Goal: Use online tool/utility: Use online tool/utility

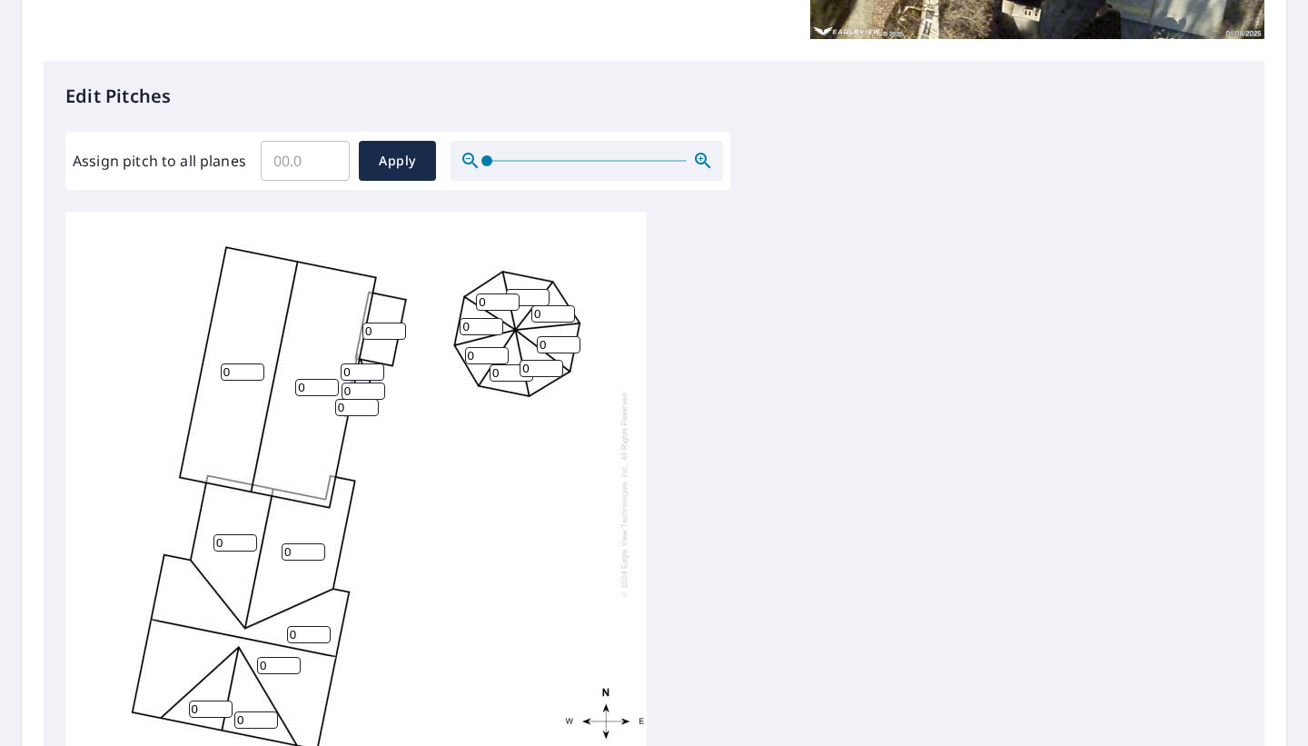
scroll to position [499, 0]
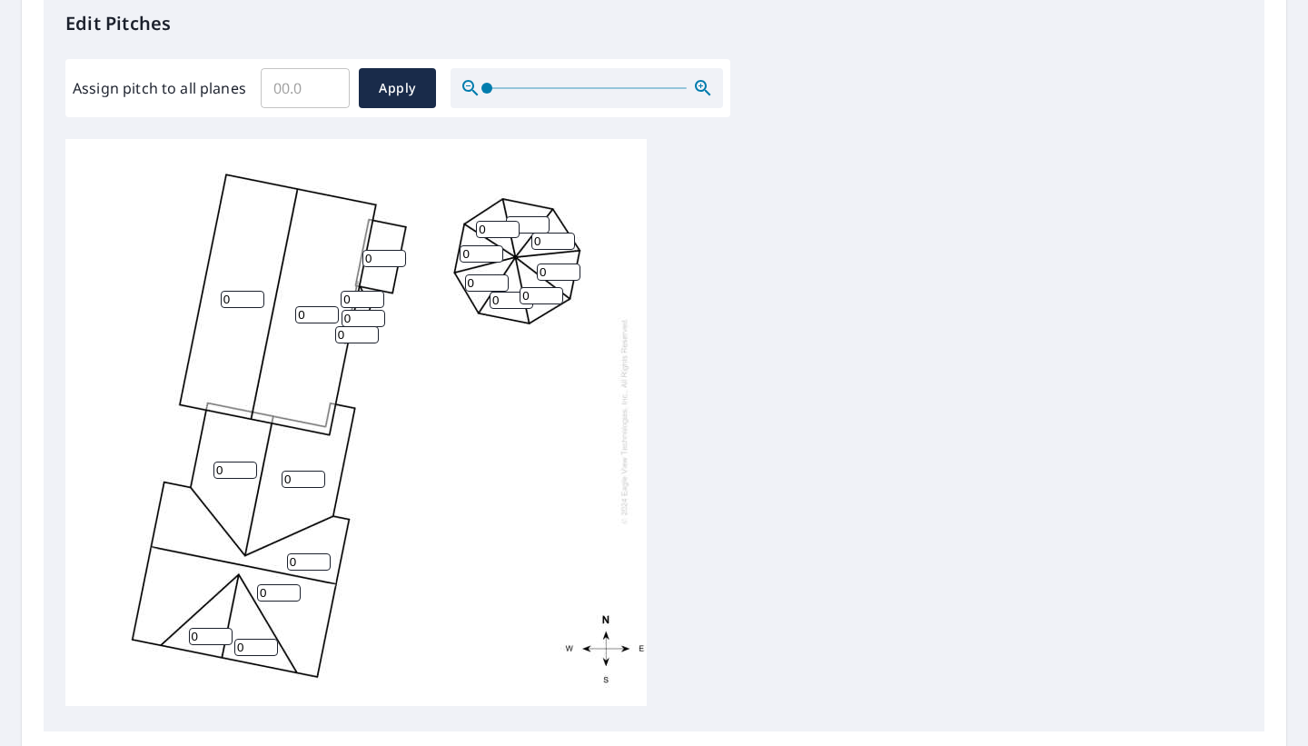
click at [238, 291] on input "0" at bounding box center [243, 299] width 44 height 17
click at [238, 307] on input "0" at bounding box center [243, 299] width 44 height 17
drag, startPoint x: 237, startPoint y: 307, endPoint x: 204, endPoint y: 301, distance: 33.3
click at [204, 301] on div "0 0 0 0 0 0 0 0 0 0 0 0 0 0 0 0 0 0 0 0" at bounding box center [355, 420] width 581 height 570
type input "11"
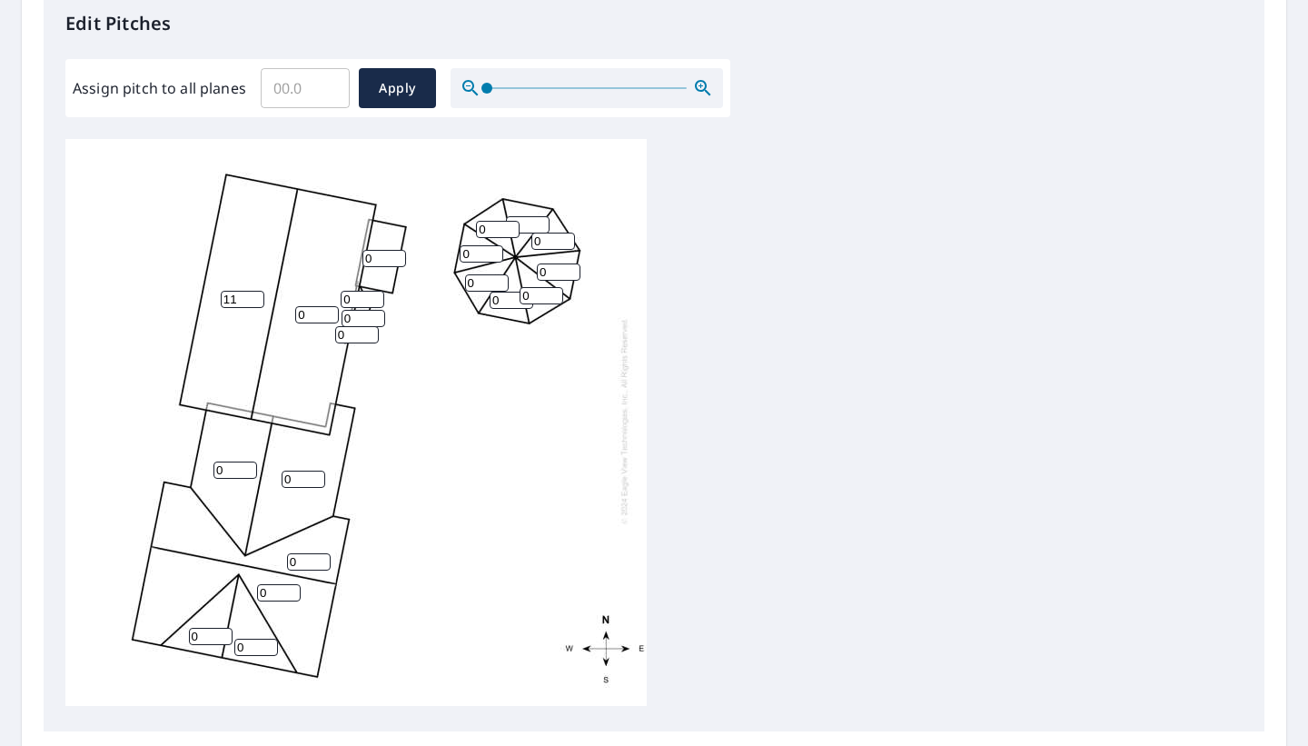
click at [312, 311] on input "0" at bounding box center [317, 314] width 44 height 17
type input "11"
click at [228, 472] on input "0" at bounding box center [235, 469] width 44 height 17
type input "11"
click at [304, 477] on input "0" at bounding box center [304, 478] width 44 height 17
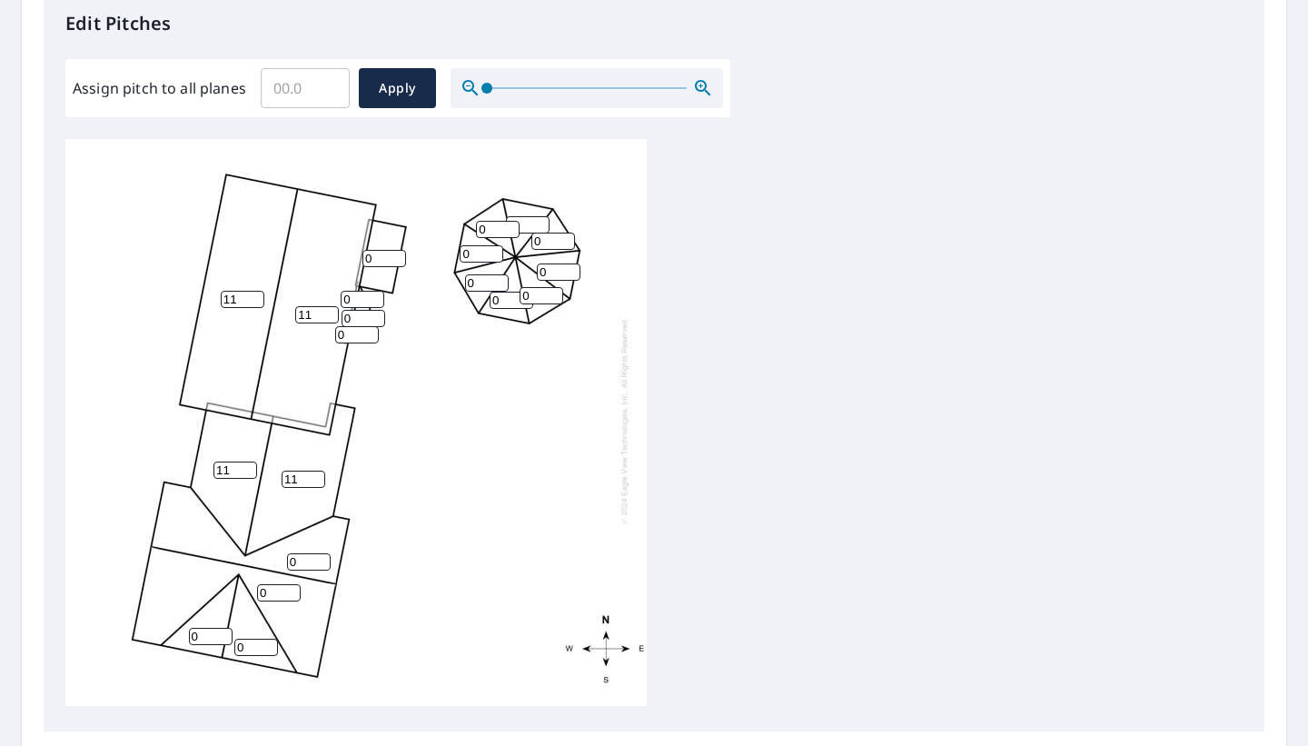
type input "11"
click at [301, 553] on input "0" at bounding box center [309, 561] width 44 height 17
type input "11"
click at [266, 596] on input "0" at bounding box center [279, 592] width 44 height 17
type input "11"
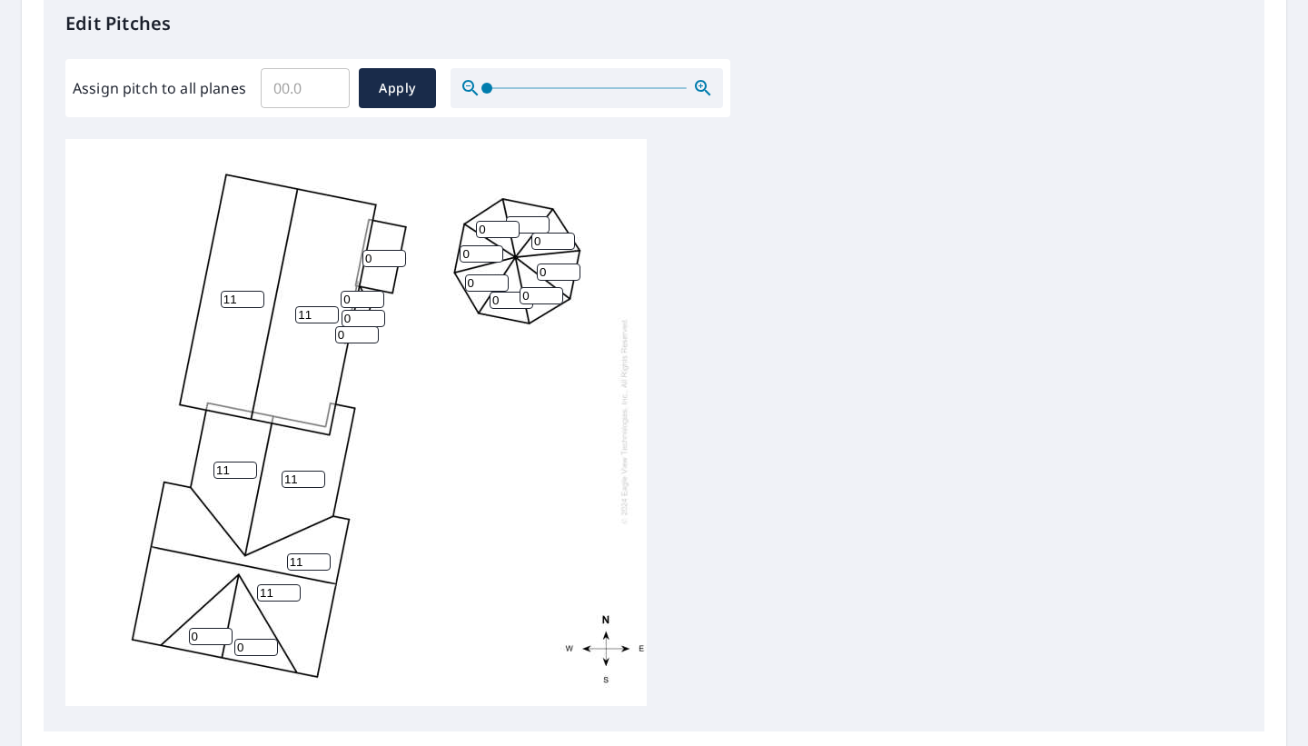
click at [203, 634] on input "0" at bounding box center [211, 636] width 44 height 17
type input "11"
click at [253, 643] on input "0" at bounding box center [256, 646] width 44 height 17
type input "11"
click at [395, 255] on input "1" at bounding box center [384, 258] width 44 height 17
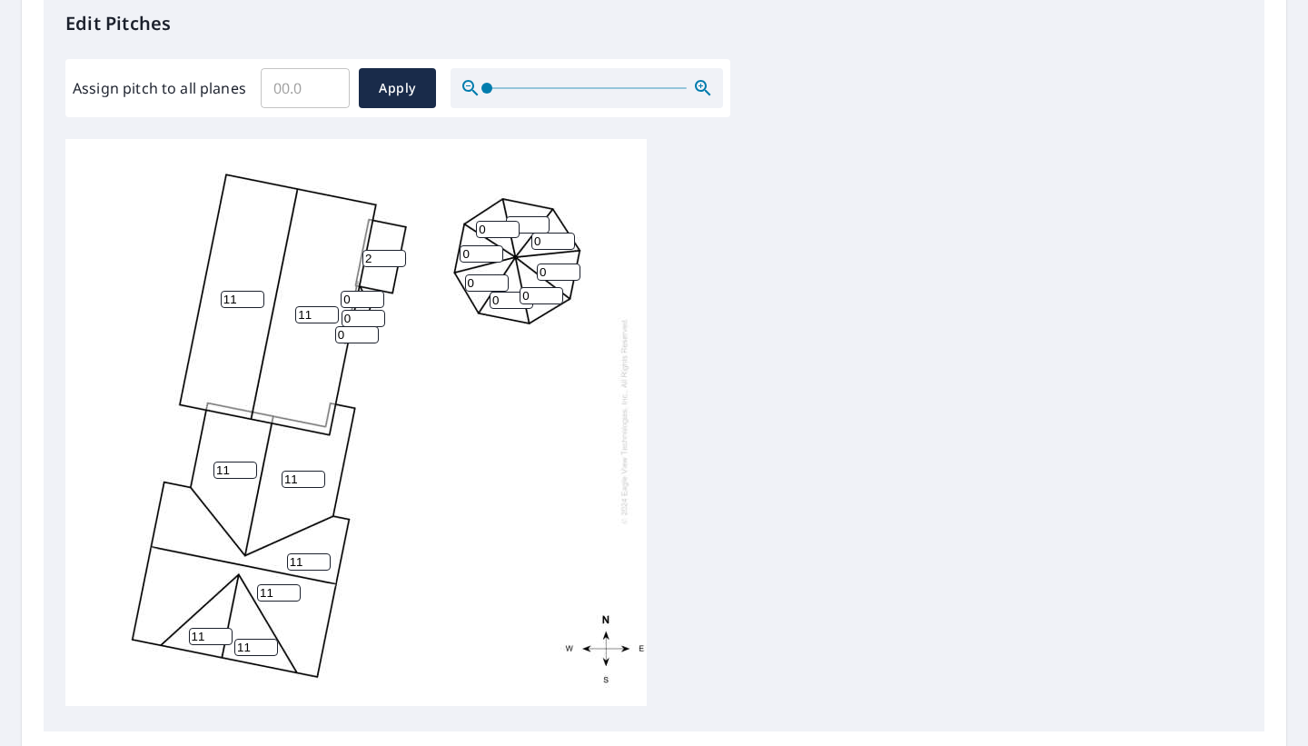
click at [396, 253] on input "2" at bounding box center [384, 258] width 44 height 17
click at [396, 253] on input "3" at bounding box center [384, 258] width 44 height 17
click at [396, 253] on input "4" at bounding box center [384, 258] width 44 height 17
type input "5"
click at [396, 253] on input "5" at bounding box center [384, 258] width 44 height 17
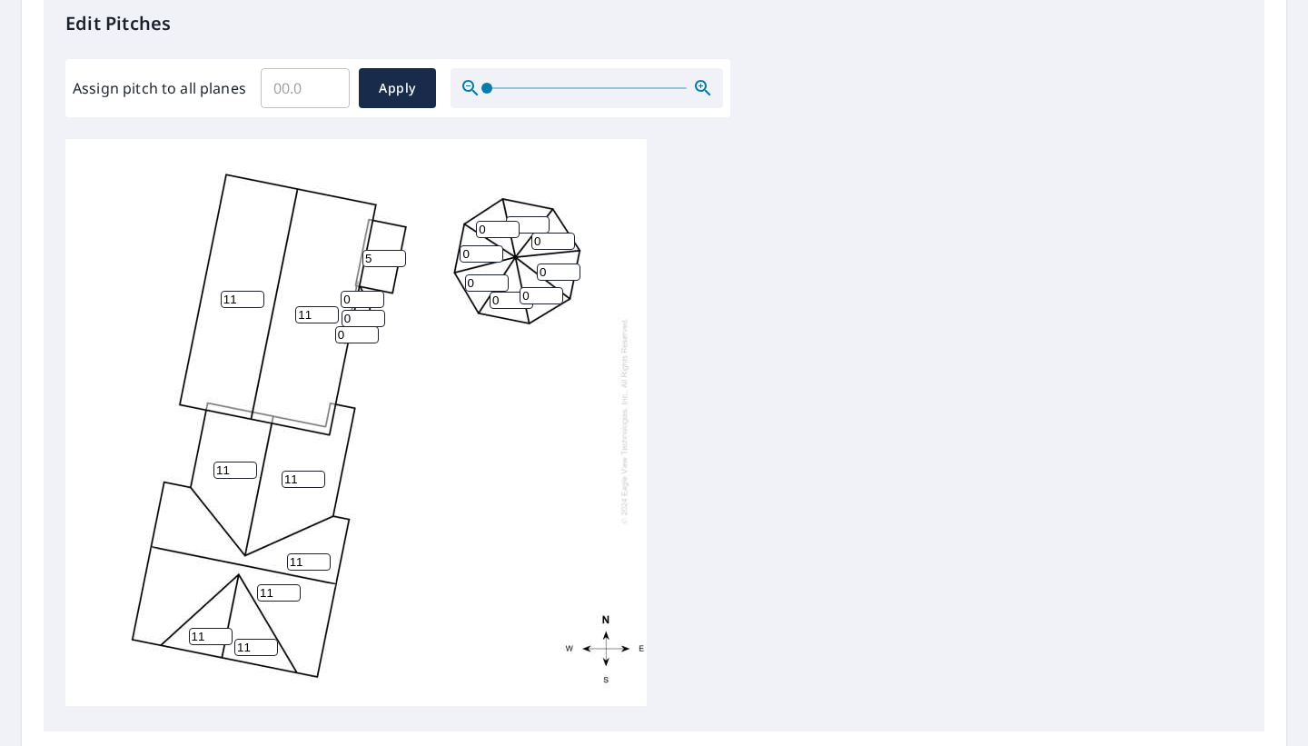
click at [354, 297] on input "0" at bounding box center [363, 299] width 44 height 17
type input "5"
click at [353, 322] on input "0" at bounding box center [363, 318] width 44 height 17
type input "5"
click at [353, 326] on input "0" at bounding box center [357, 334] width 44 height 17
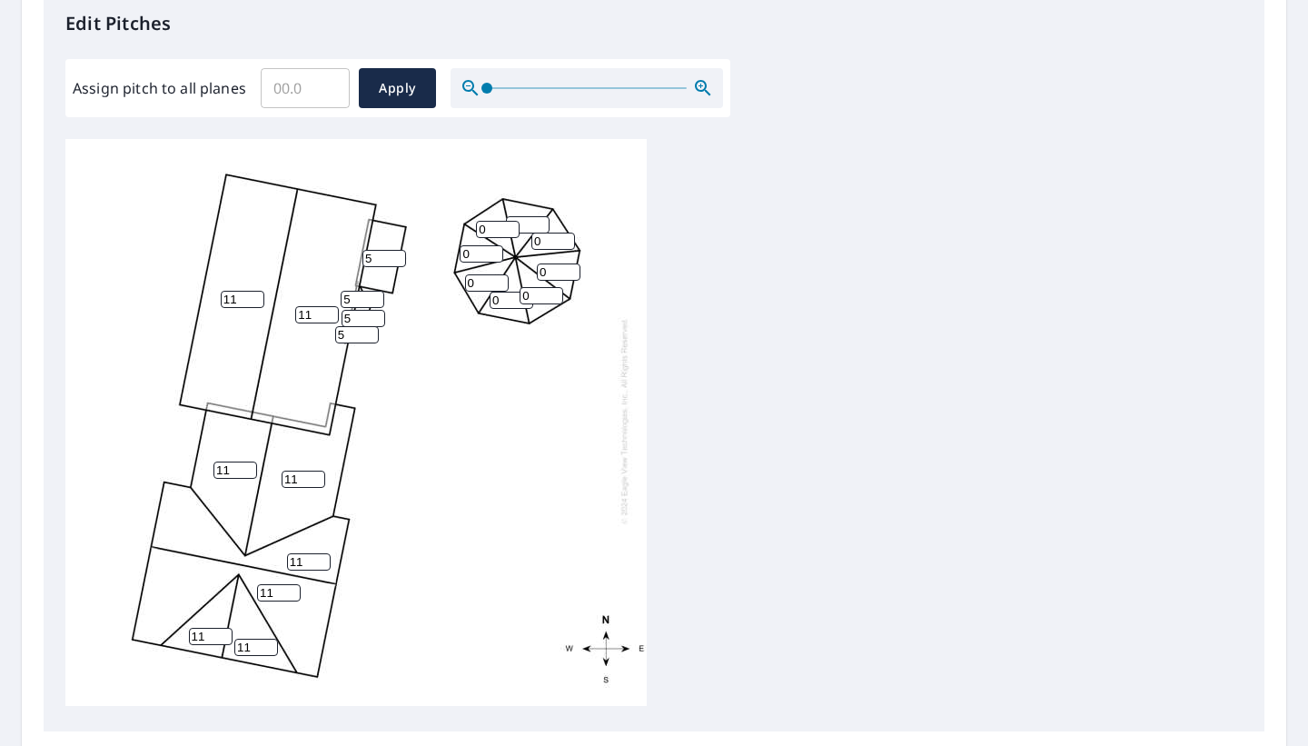
type input "5"
click at [476, 256] on input "0" at bounding box center [482, 253] width 44 height 17
type input "5"
click at [494, 227] on input "0" at bounding box center [498, 229] width 44 height 17
type input "5"
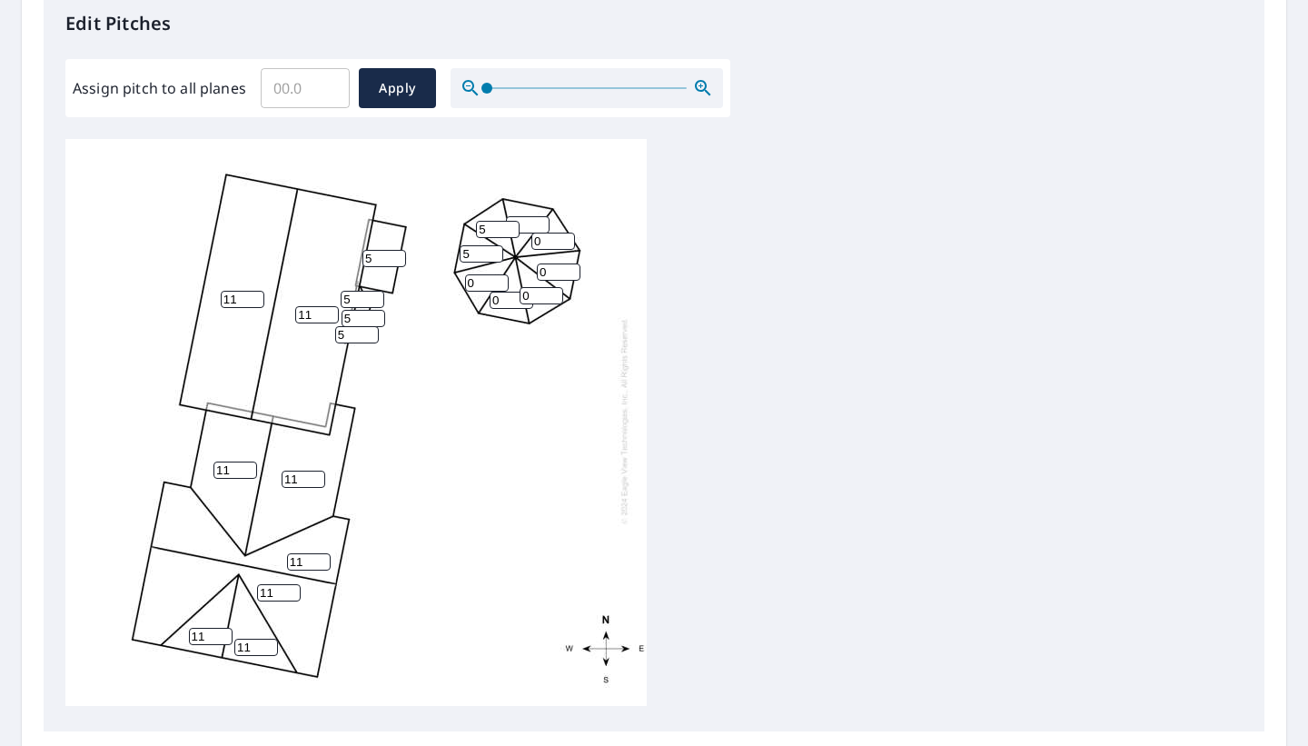
click at [524, 223] on input "0" at bounding box center [528, 224] width 44 height 17
type input "5"
click at [550, 238] on input "0" at bounding box center [553, 240] width 44 height 17
type input "5"
click at [560, 273] on input "0" at bounding box center [559, 271] width 44 height 17
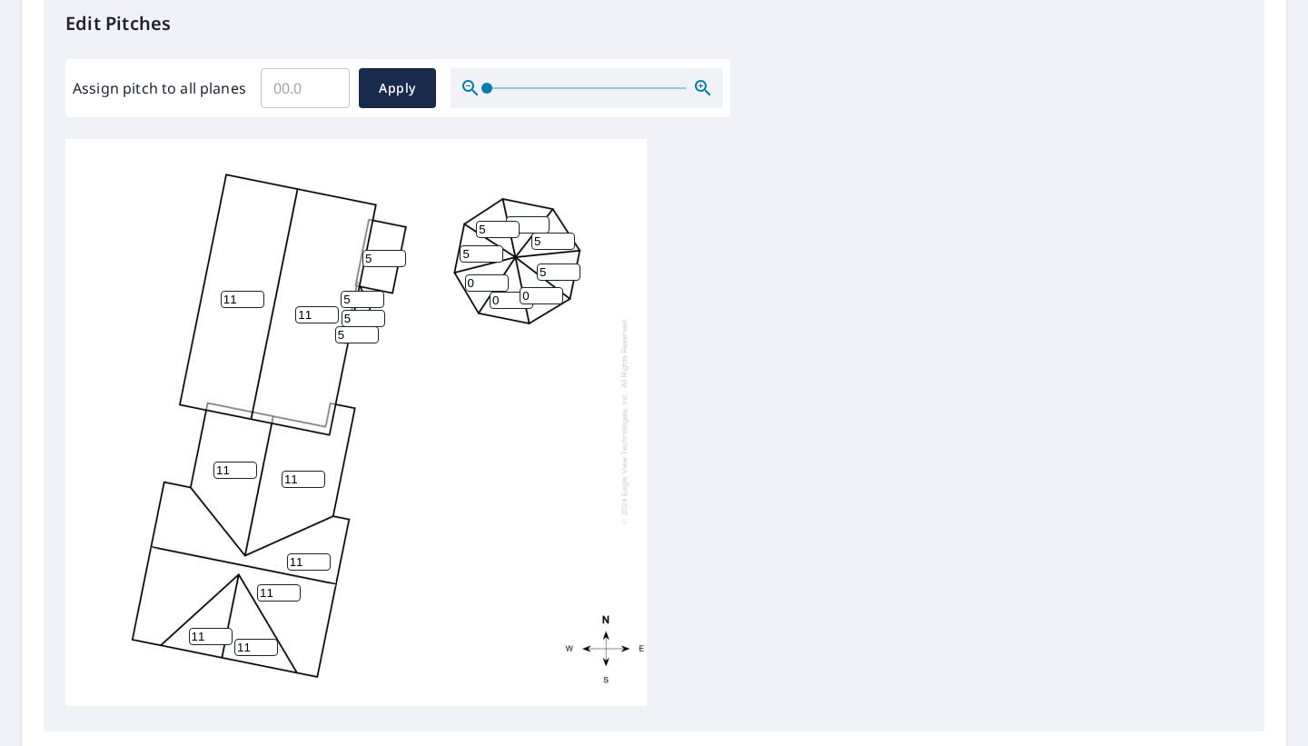
type input "5"
click at [542, 287] on input "0" at bounding box center [541, 295] width 44 height 17
type input "5"
click at [513, 294] on input "0" at bounding box center [512, 300] width 44 height 17
type input "5"
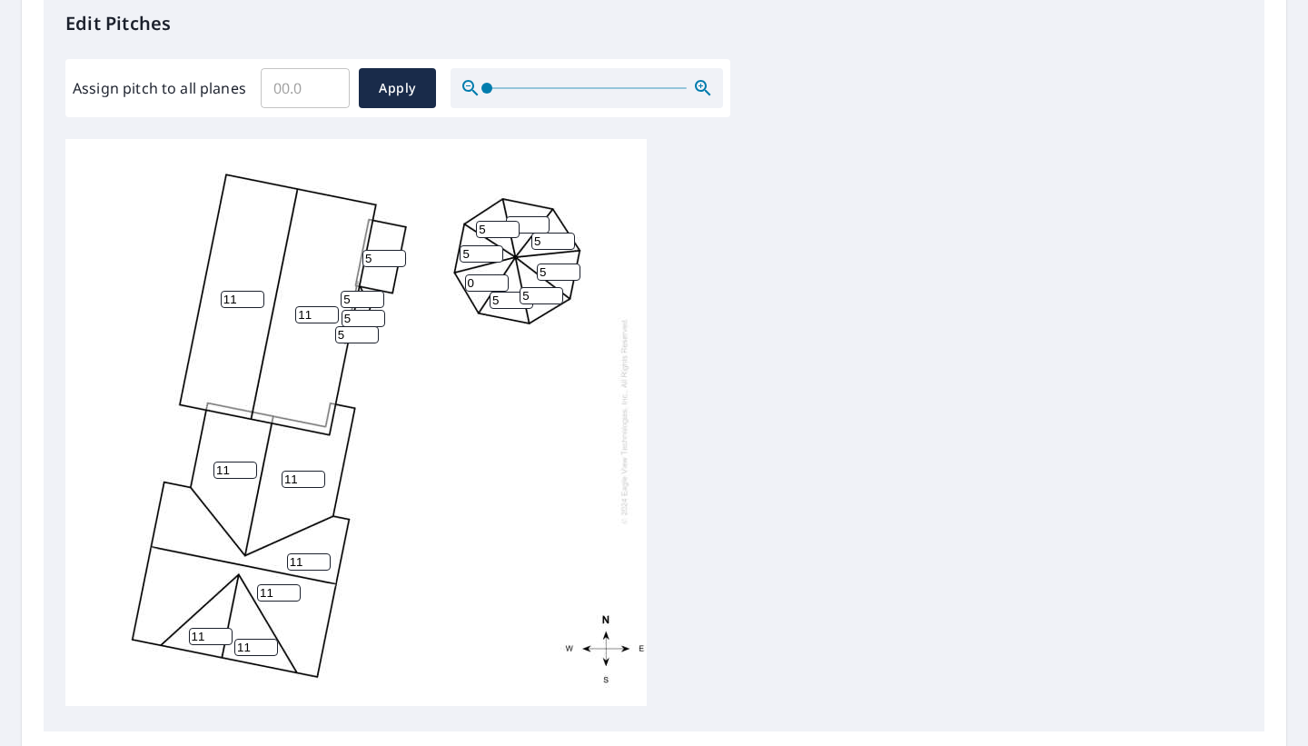
click at [477, 281] on input "0" at bounding box center [487, 282] width 44 height 17
type input "5"
click at [865, 410] on div "11 11 11 11 11 11 11 11 5 5 5 5 5 5 5 5 5 5 5 5" at bounding box center [653, 424] width 1177 height 570
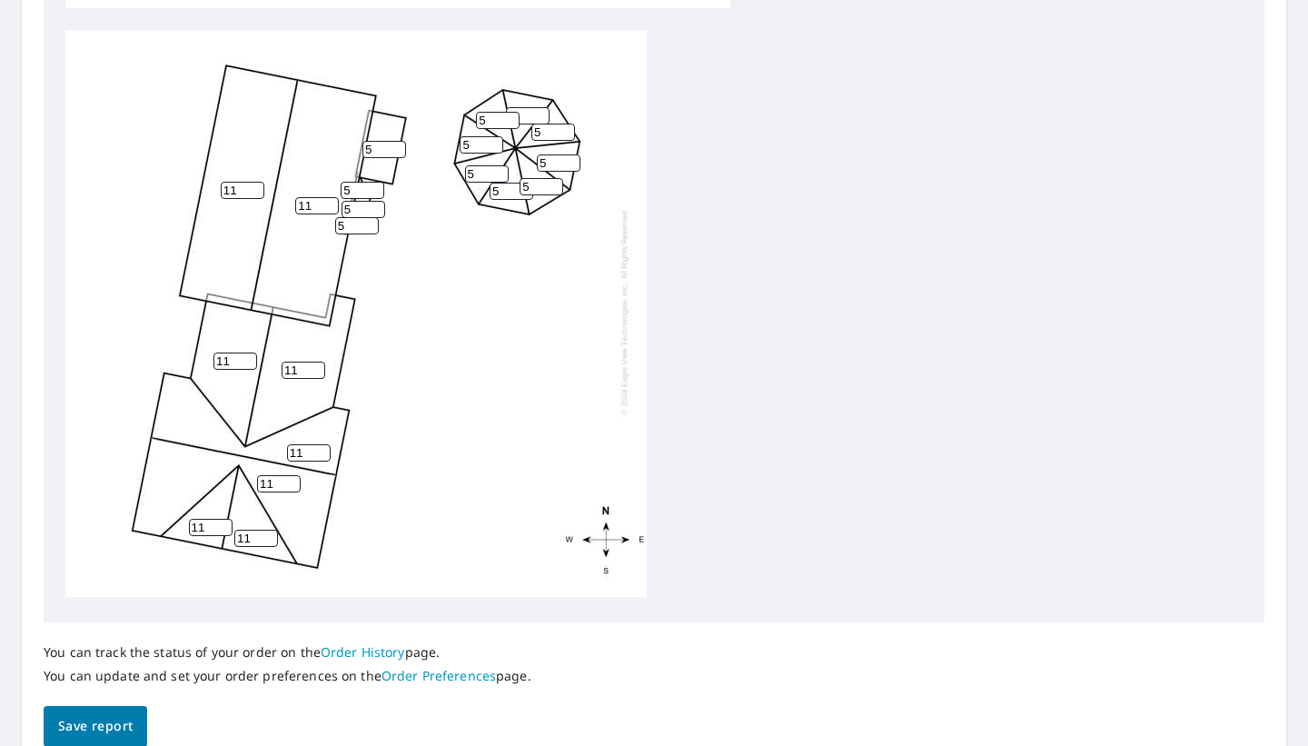
scroll to position [691, 0]
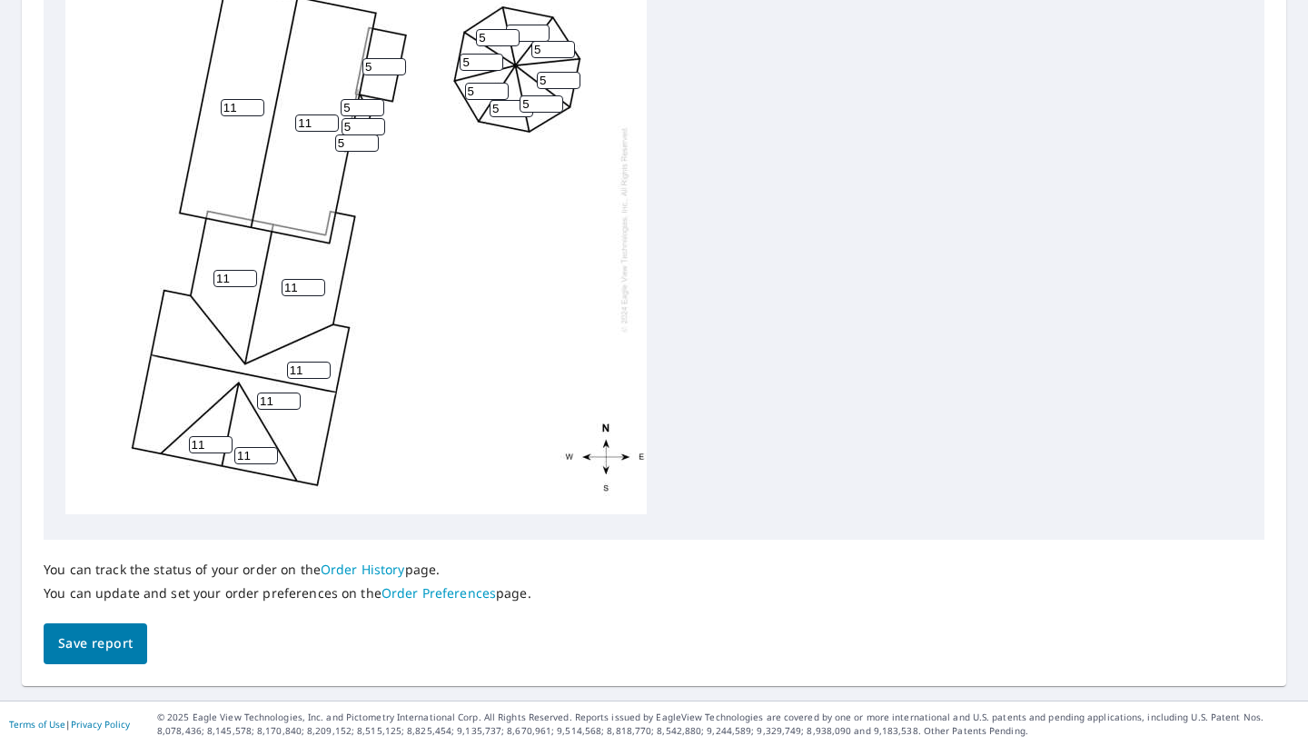
click at [117, 644] on span "Save report" at bounding box center [95, 643] width 74 height 23
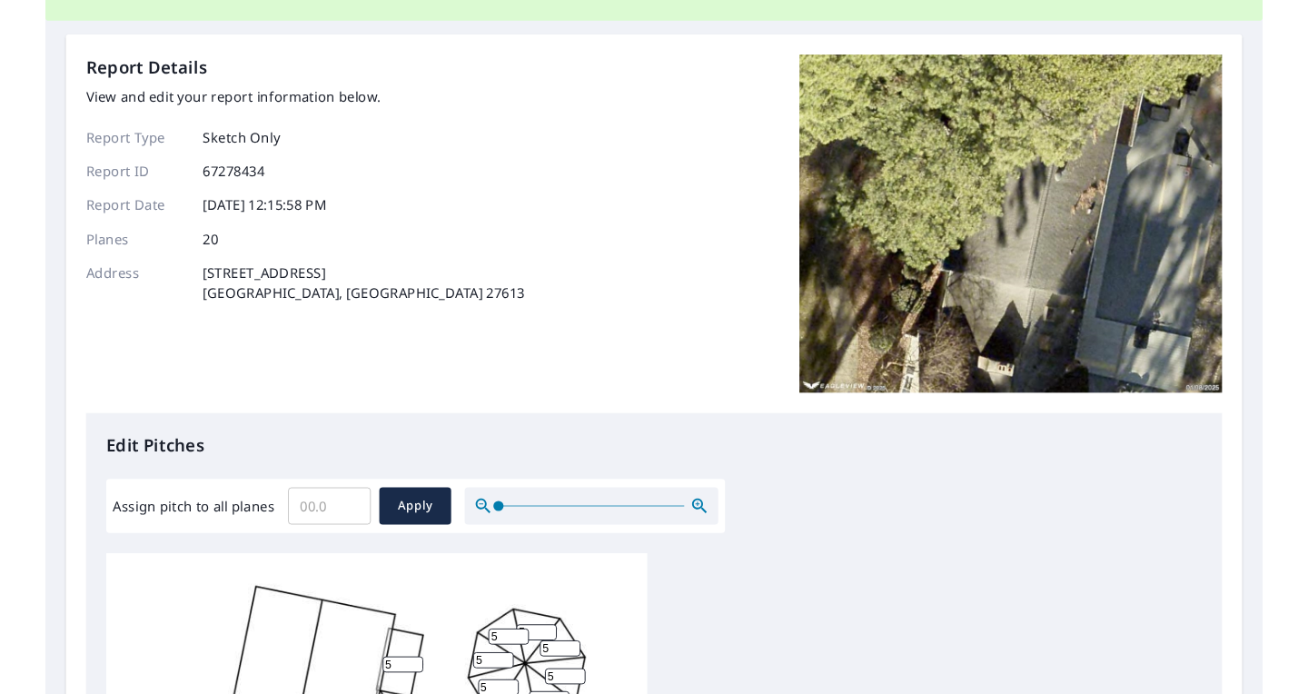
scroll to position [0, 0]
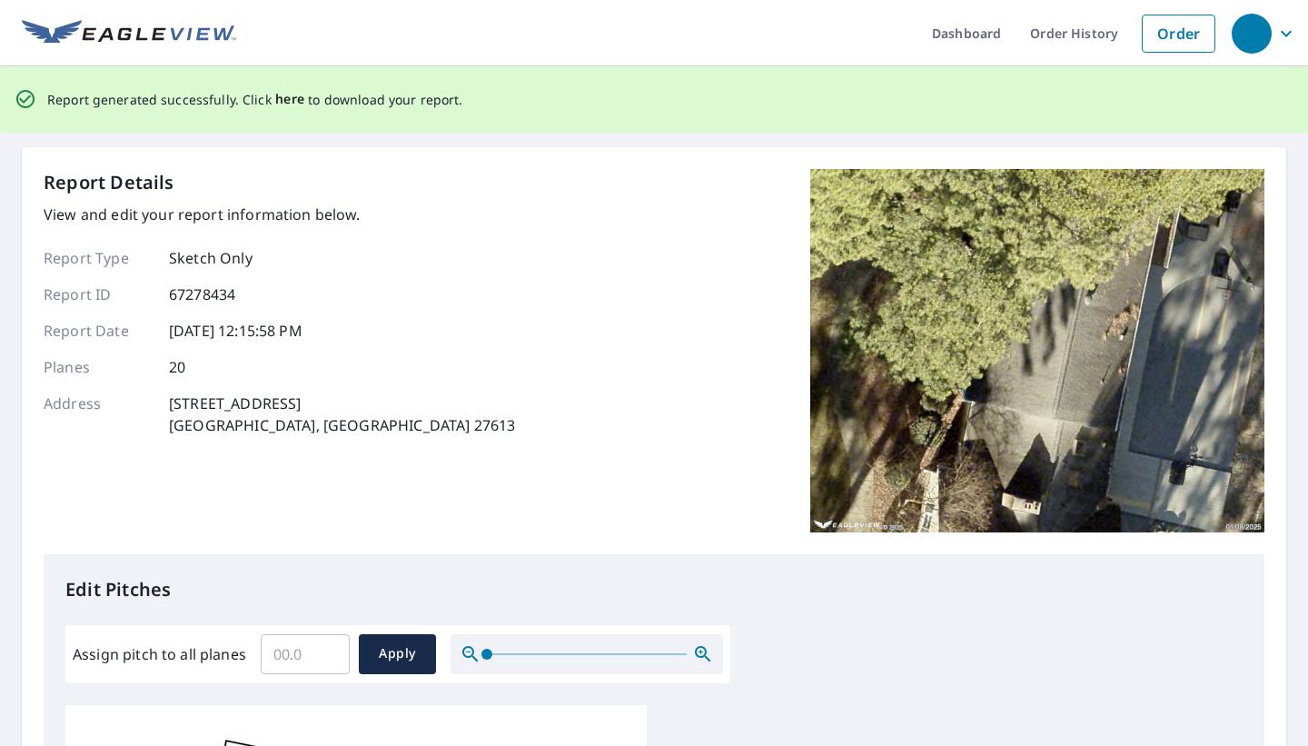
click at [281, 99] on span "here" at bounding box center [290, 99] width 30 height 23
